Goal: Task Accomplishment & Management: Use online tool/utility

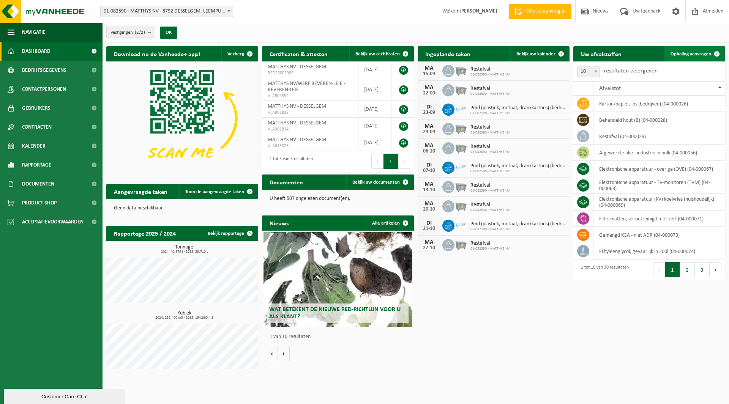
click at [699, 52] on span "Ophaling aanvragen" at bounding box center [691, 54] width 41 height 5
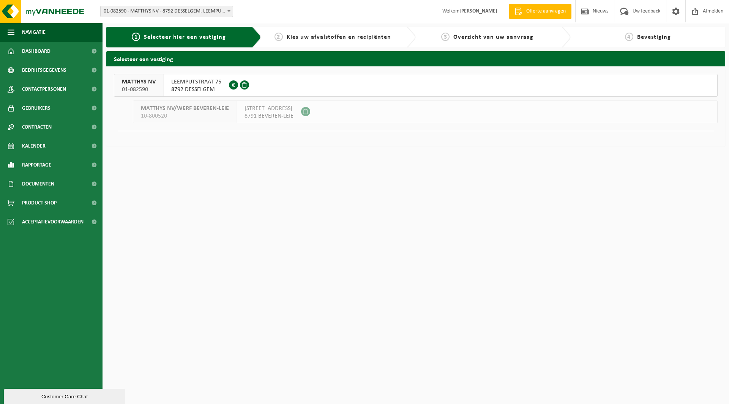
click at [188, 87] on span "8792 DESSELGEM" at bounding box center [196, 90] width 50 height 8
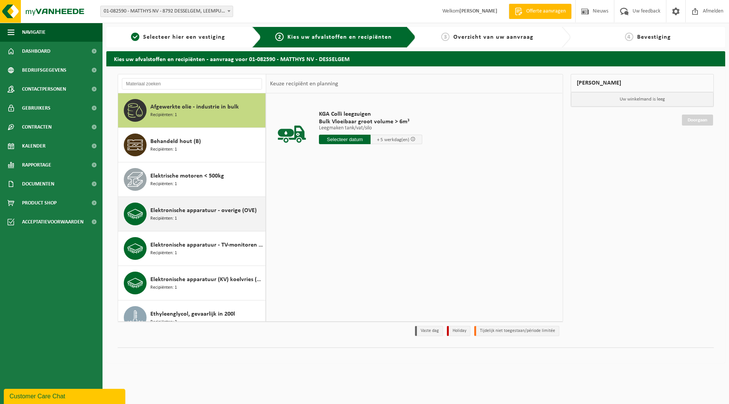
scroll to position [38, 0]
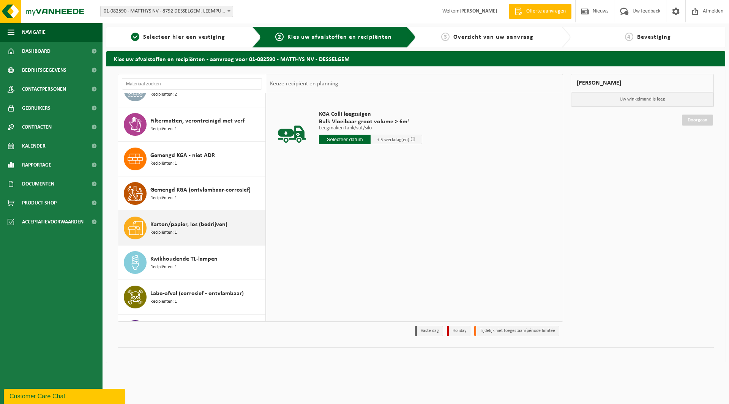
click at [213, 221] on span "Karton/papier, los (bedrijven)" at bounding box center [188, 224] width 77 height 9
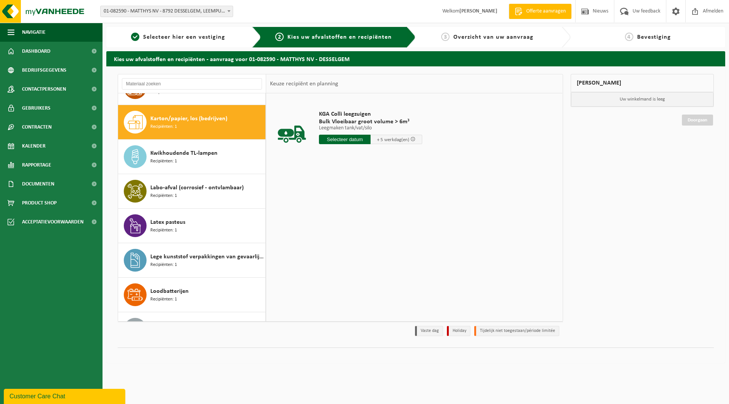
scroll to position [346, 0]
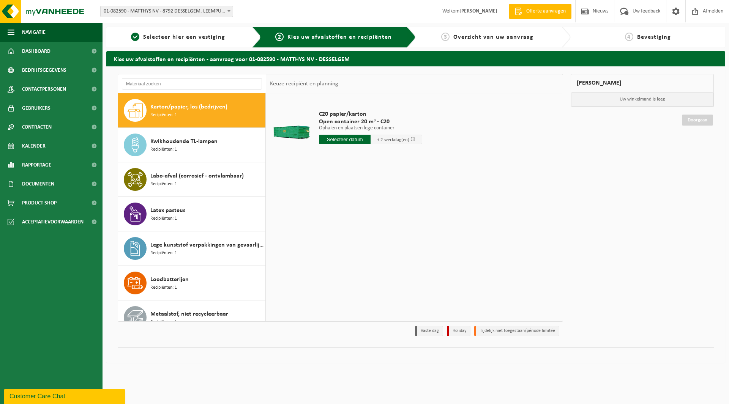
click at [346, 145] on div "C20 papier/karton Open container 20 m³ - C20 Ophalen en plaatsen lege container…" at bounding box center [370, 129] width 111 height 53
click at [350, 141] on input "text" at bounding box center [345, 139] width 52 height 9
click at [341, 209] on div "16" at bounding box center [339, 207] width 13 height 12
type input "Van 2025-09-16"
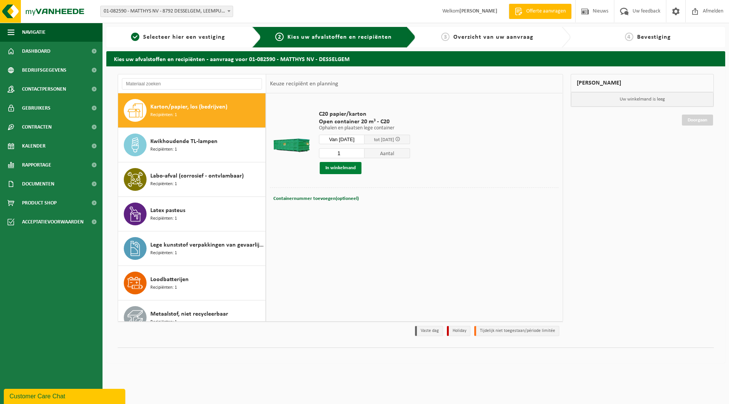
click at [343, 169] on button "In winkelmand" at bounding box center [341, 168] width 42 height 12
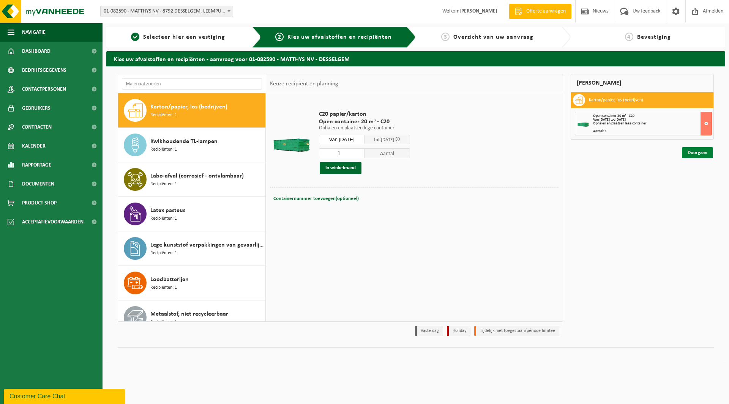
click at [700, 155] on link "Doorgaan" at bounding box center [697, 152] width 31 height 11
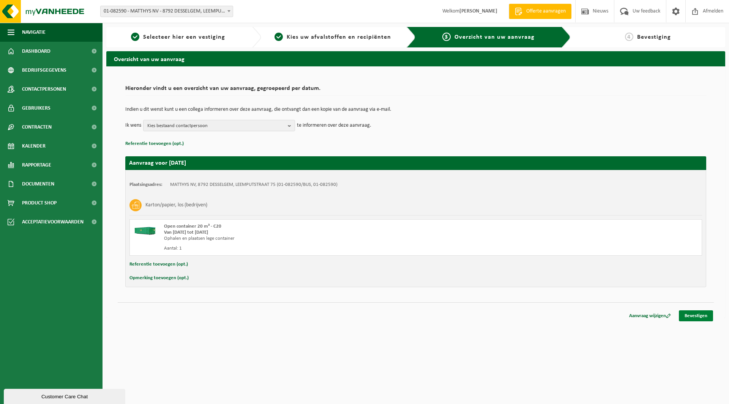
click at [697, 316] on link "Bevestigen" at bounding box center [696, 316] width 34 height 11
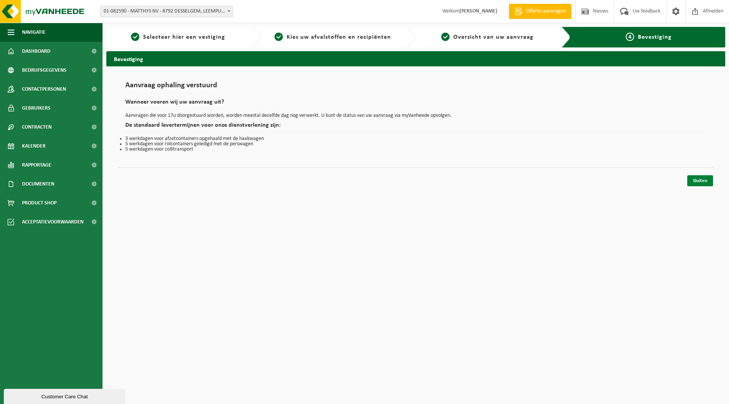
click at [693, 179] on link "Sluiten" at bounding box center [700, 180] width 26 height 11
